Goal: Transaction & Acquisition: Subscribe to service/newsletter

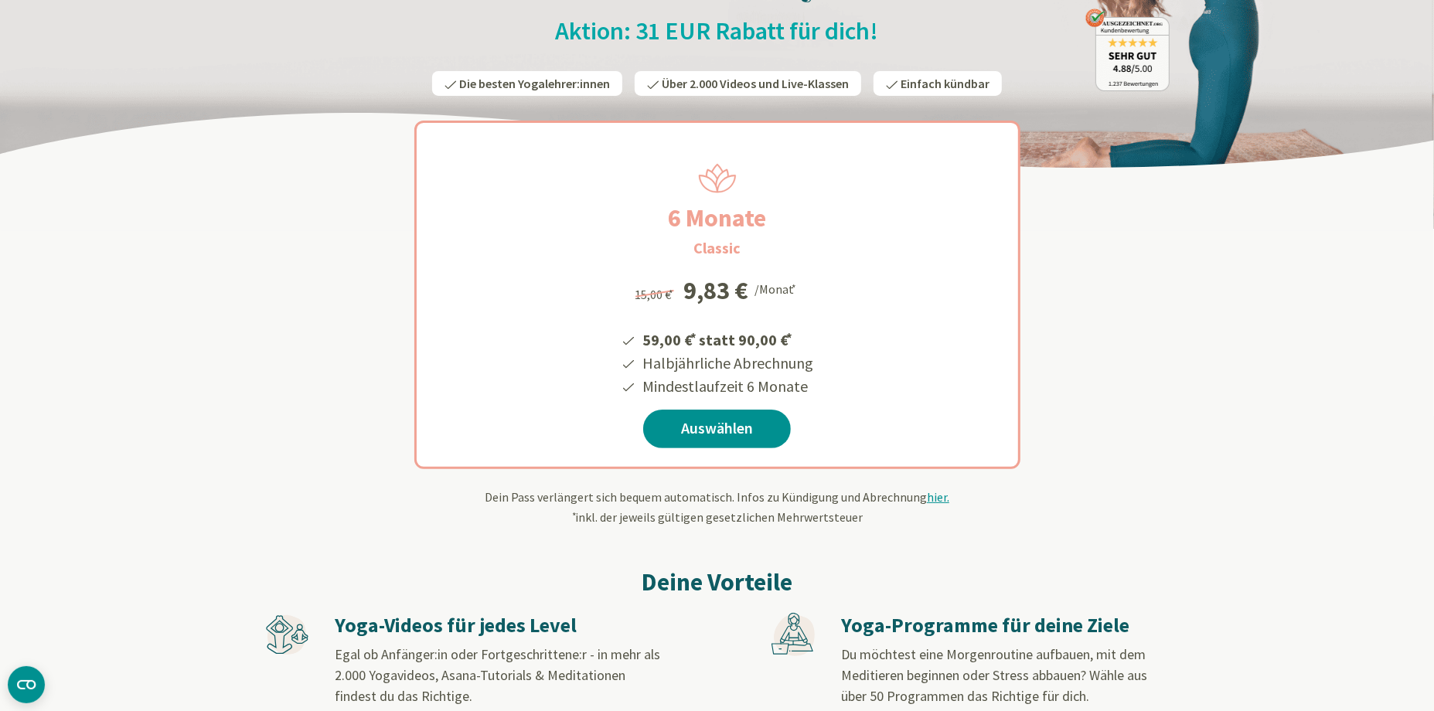
scroll to position [182, 0]
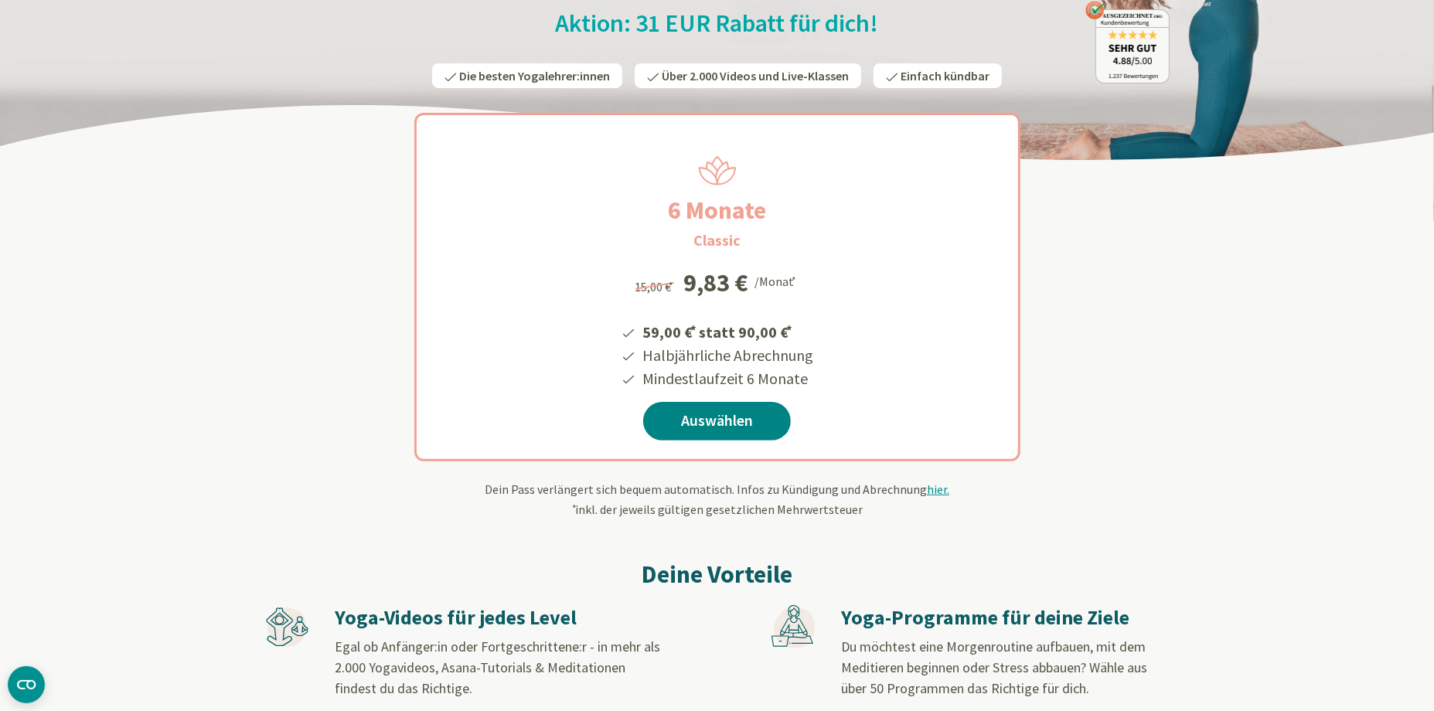
click at [672, 423] on link "Auswählen" at bounding box center [717, 421] width 148 height 39
